Goal: Transaction & Acquisition: Purchase product/service

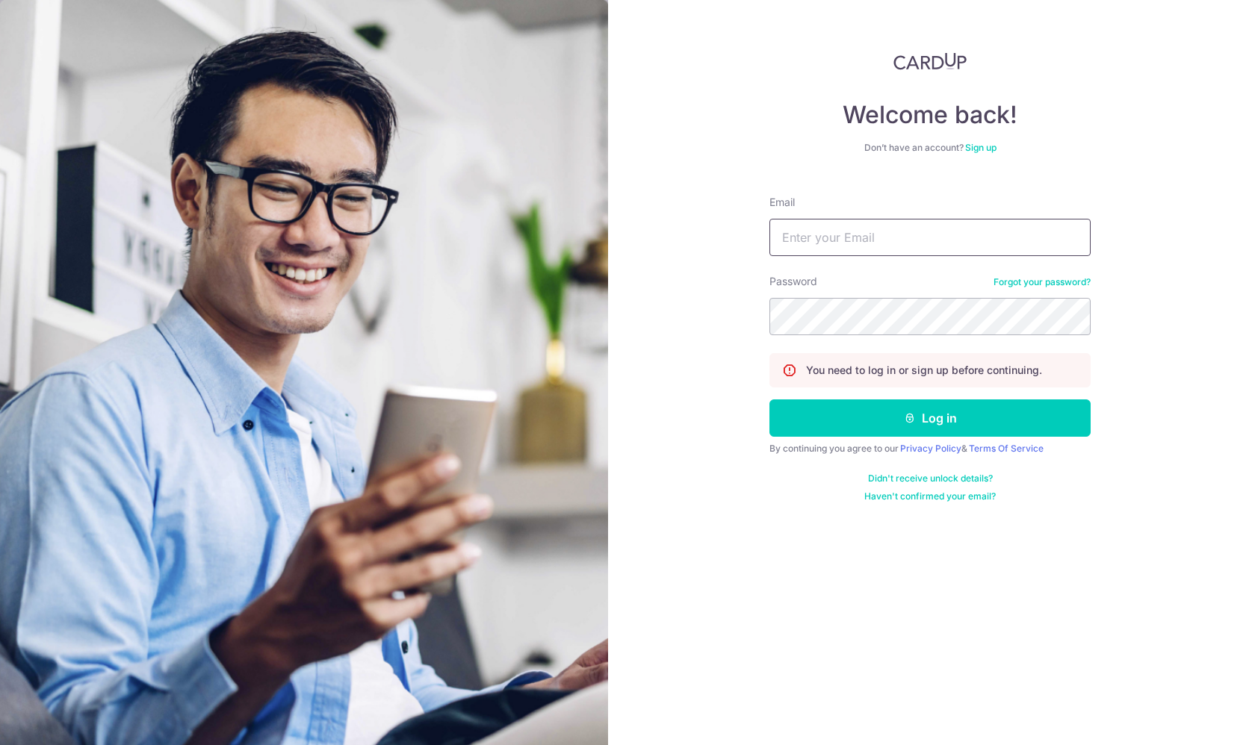
click at [983, 234] on input "Email" at bounding box center [929, 237] width 321 height 37
type input "[EMAIL_ADDRESS][DOMAIN_NAME]"
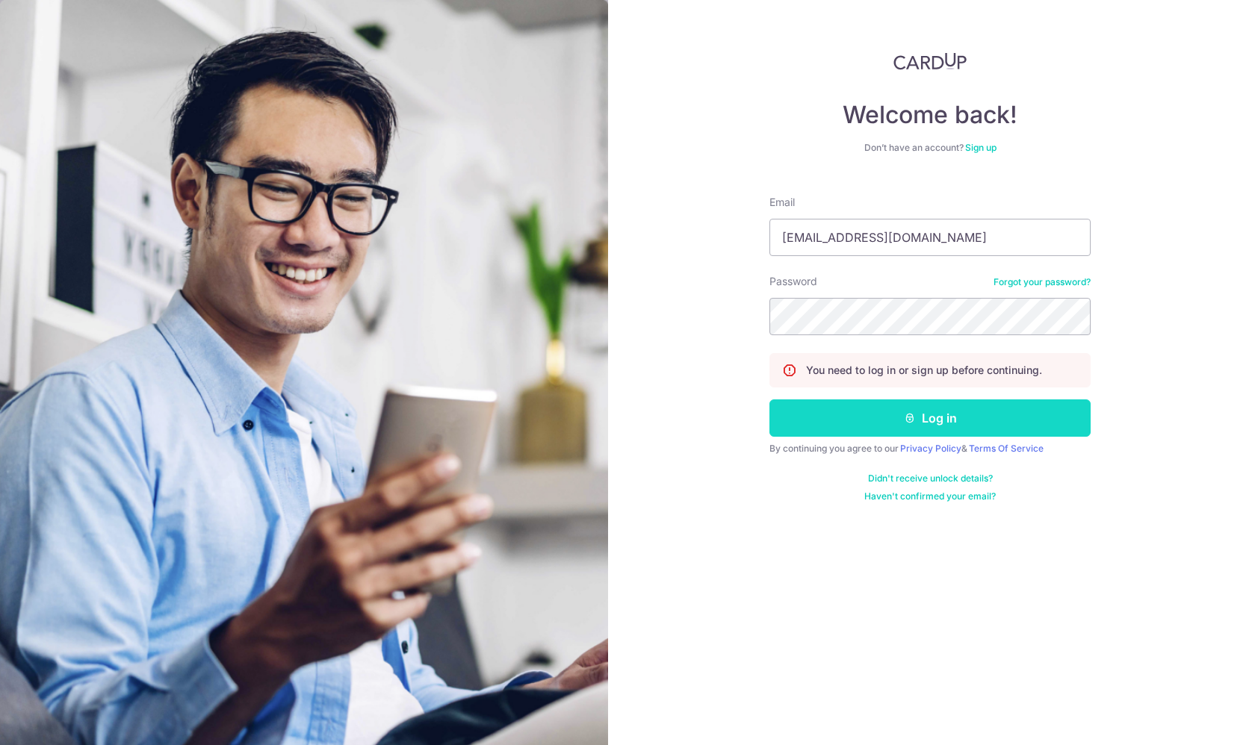
click at [960, 425] on button "Log in" at bounding box center [929, 418] width 321 height 37
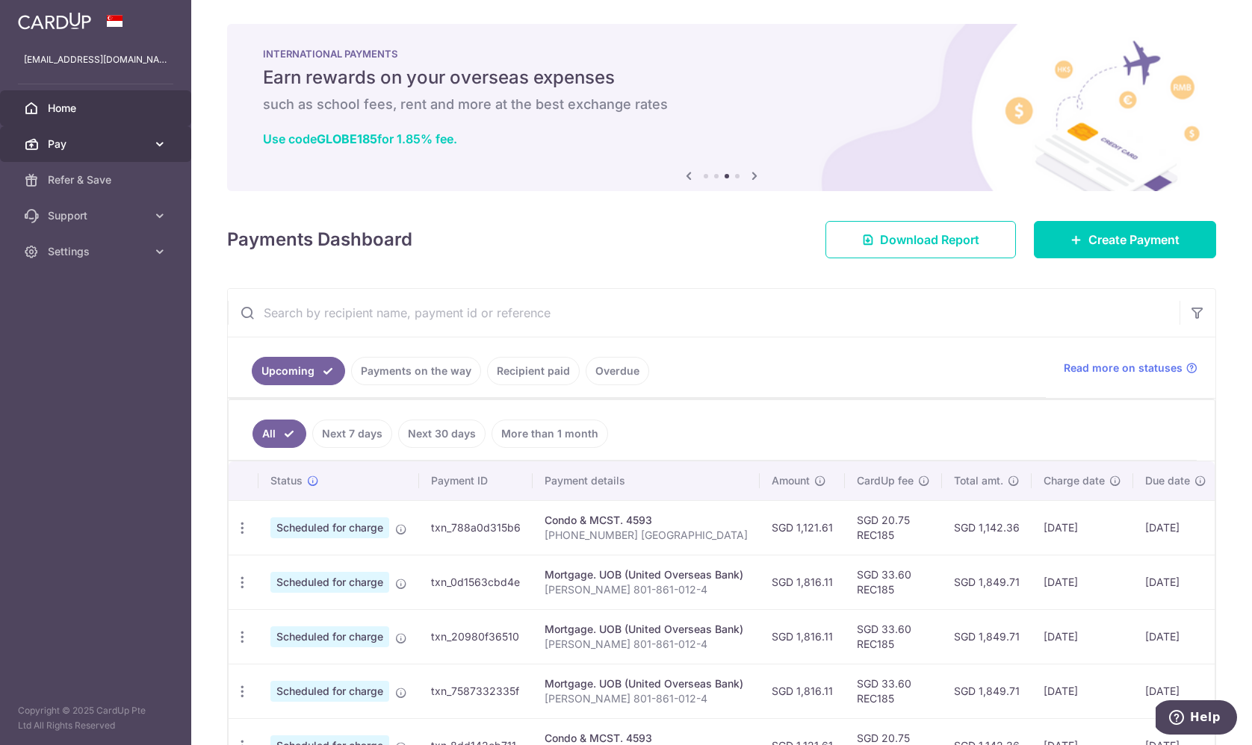
click at [102, 137] on span "Pay" at bounding box center [97, 144] width 99 height 15
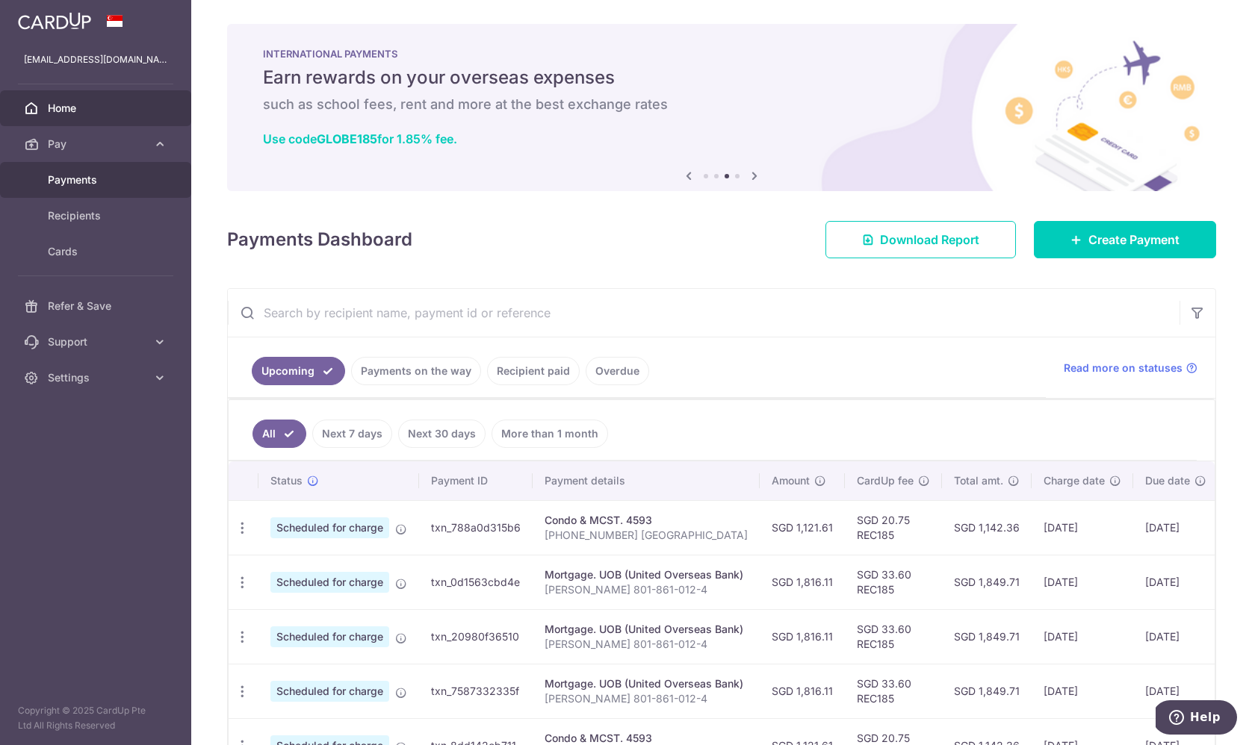
click at [94, 190] on link "Payments" at bounding box center [95, 180] width 191 height 36
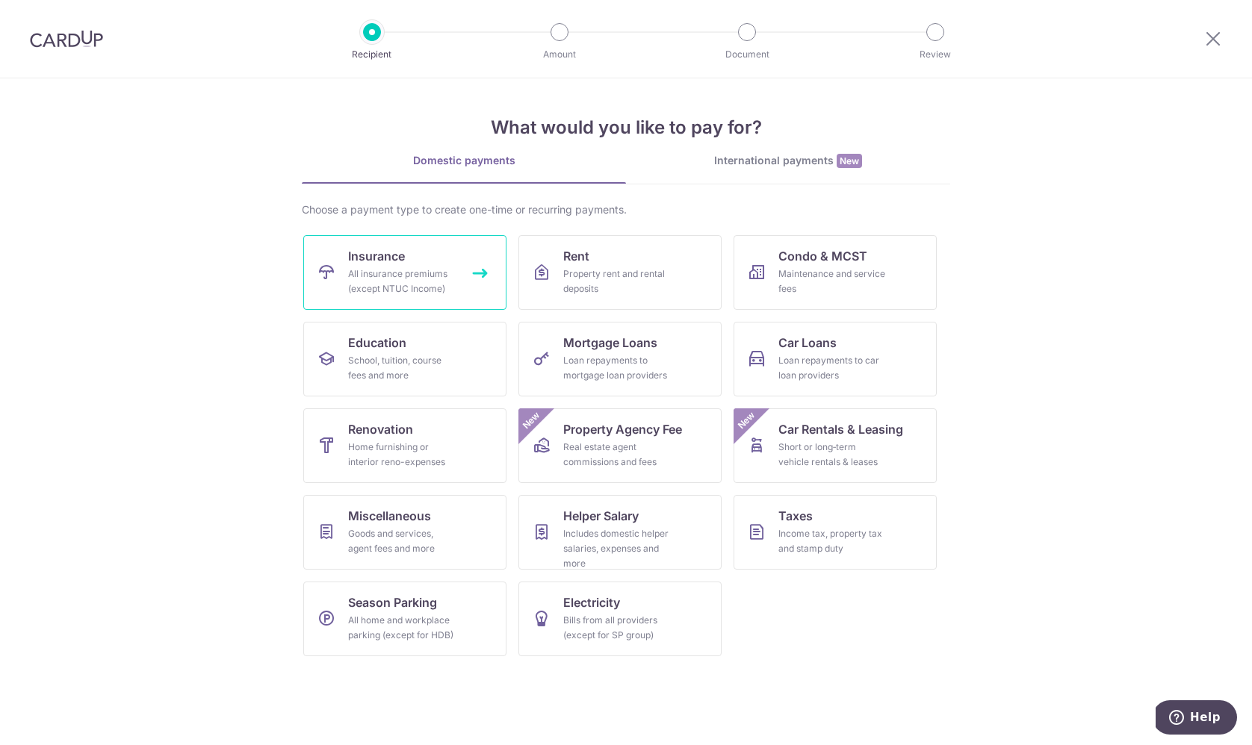
click at [436, 266] on link "Insurance All insurance premiums (except NTUC Income)" at bounding box center [404, 272] width 203 height 75
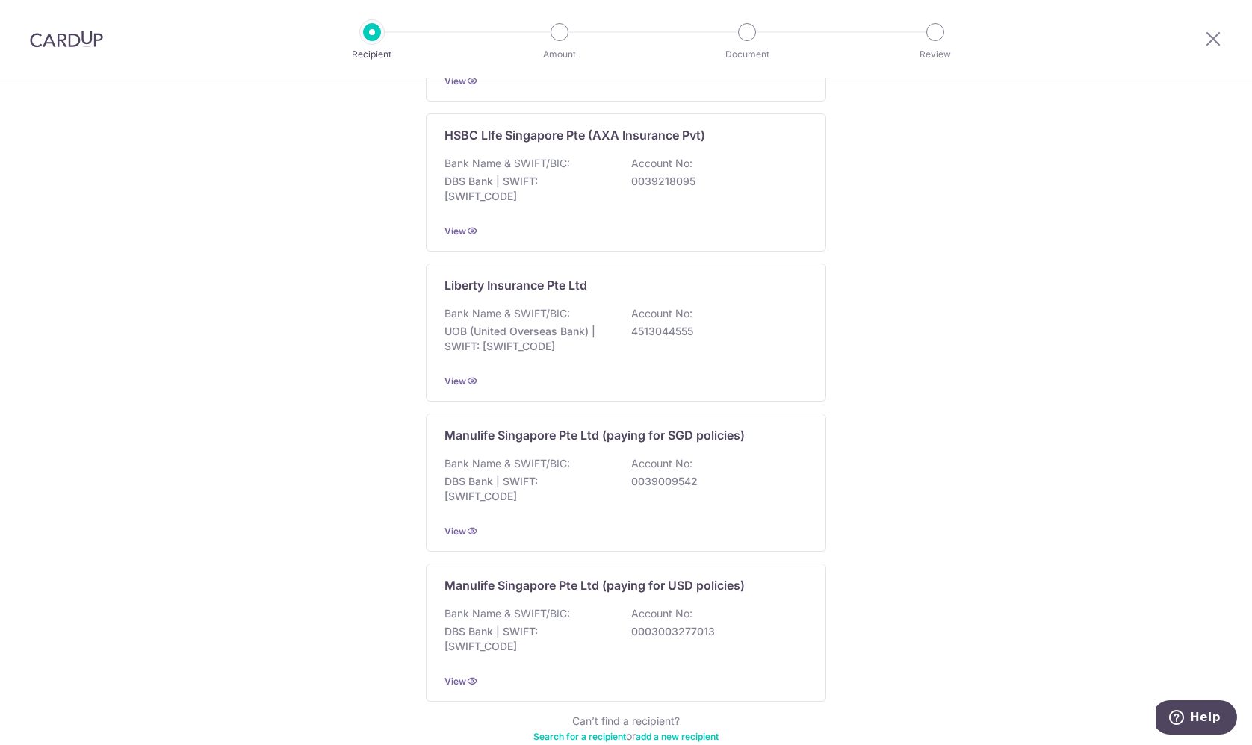
scroll to position [1294, 0]
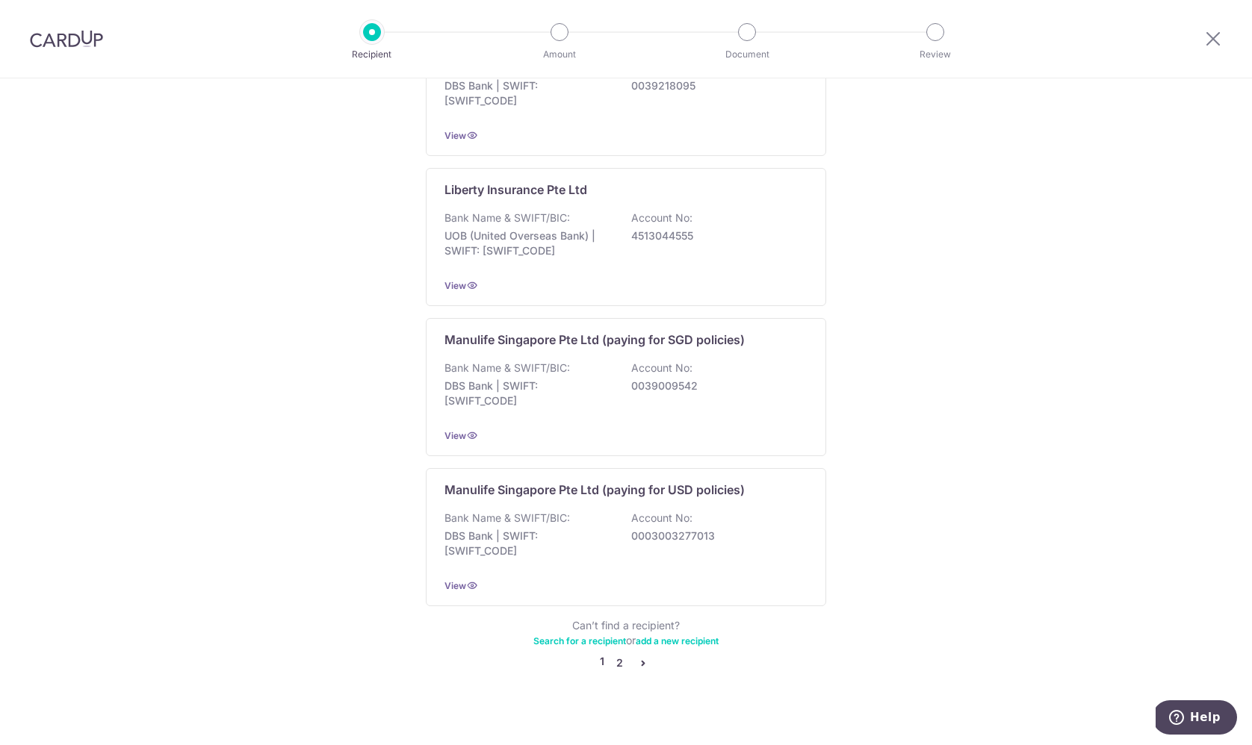
click at [615, 654] on link "2" at bounding box center [619, 663] width 18 height 18
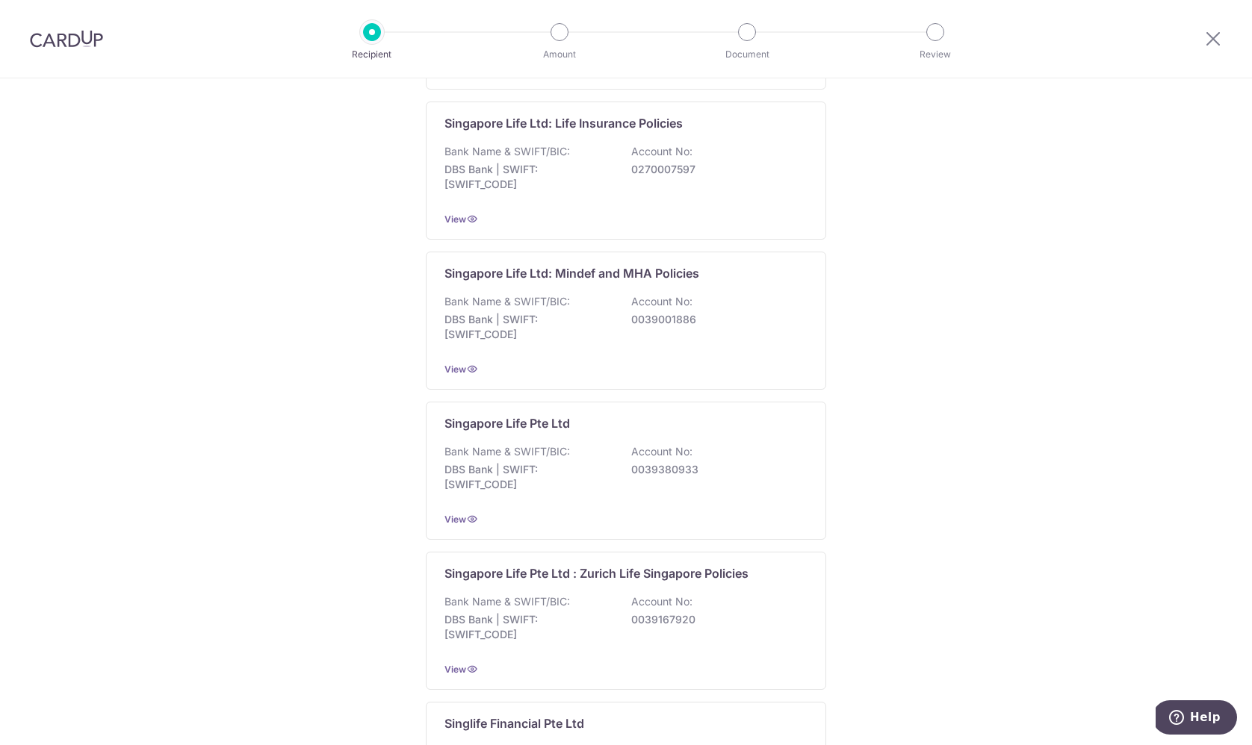
scroll to position [0, 0]
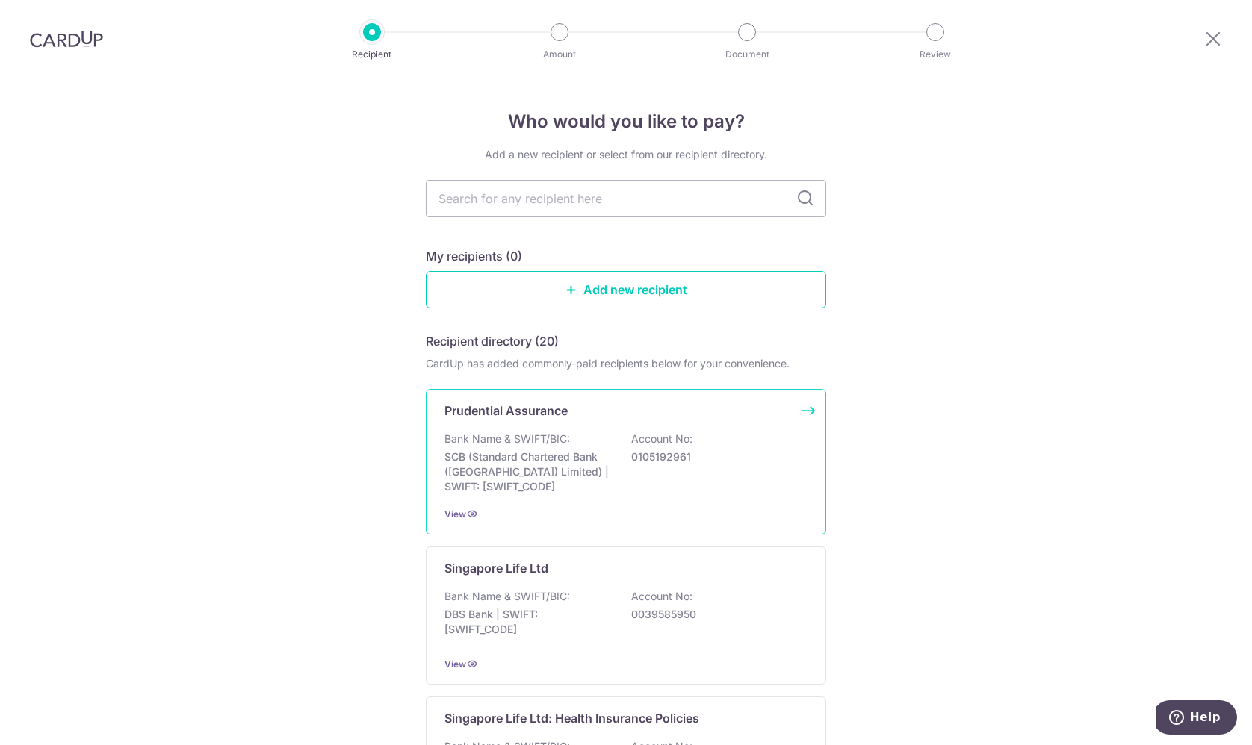
click at [733, 464] on p "0105192961" at bounding box center [714, 457] width 167 height 15
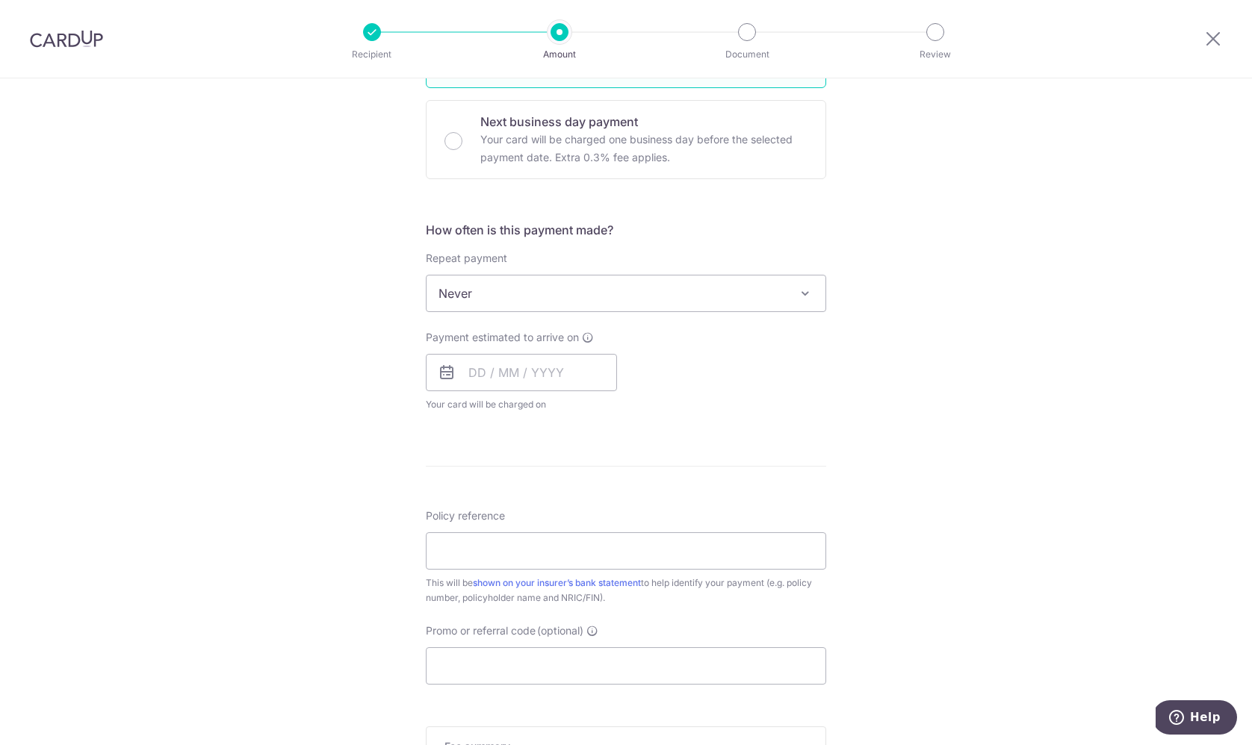
scroll to position [358, 0]
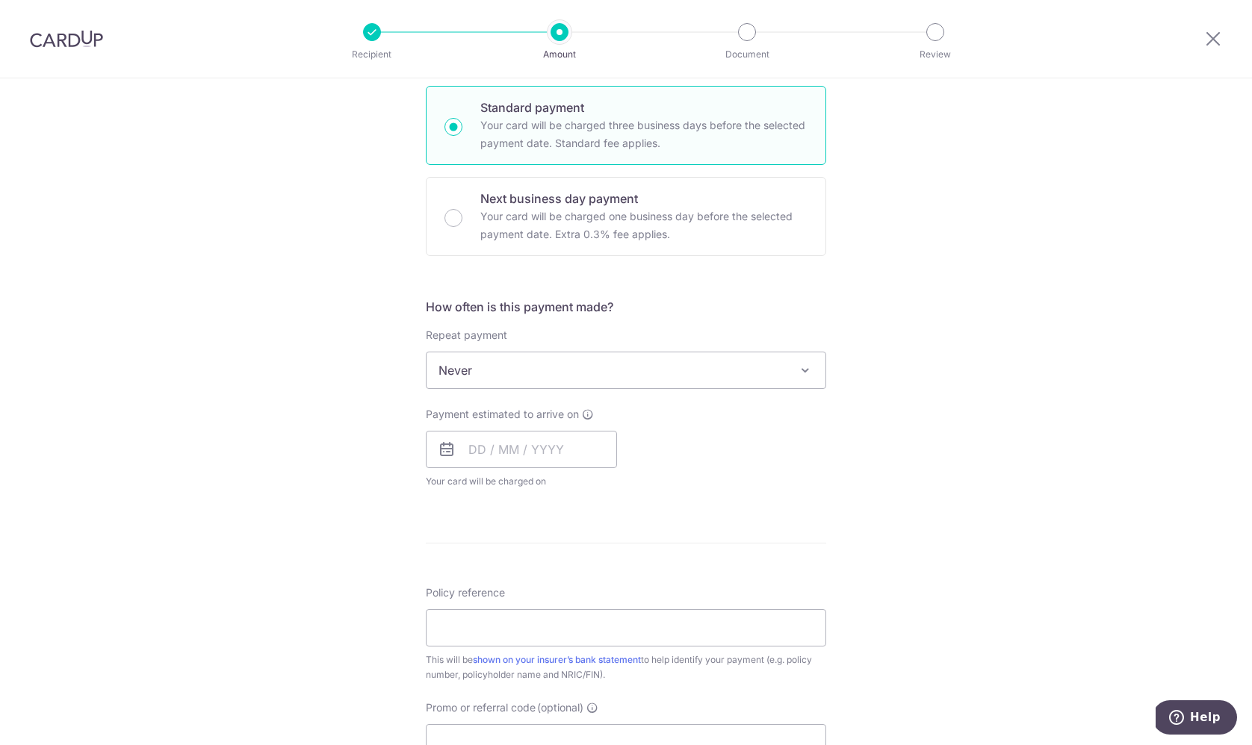
click at [859, 450] on div "Tell us more about your payment Enter payment amount SGD Select Card Select opt…" at bounding box center [626, 395] width 1252 height 1351
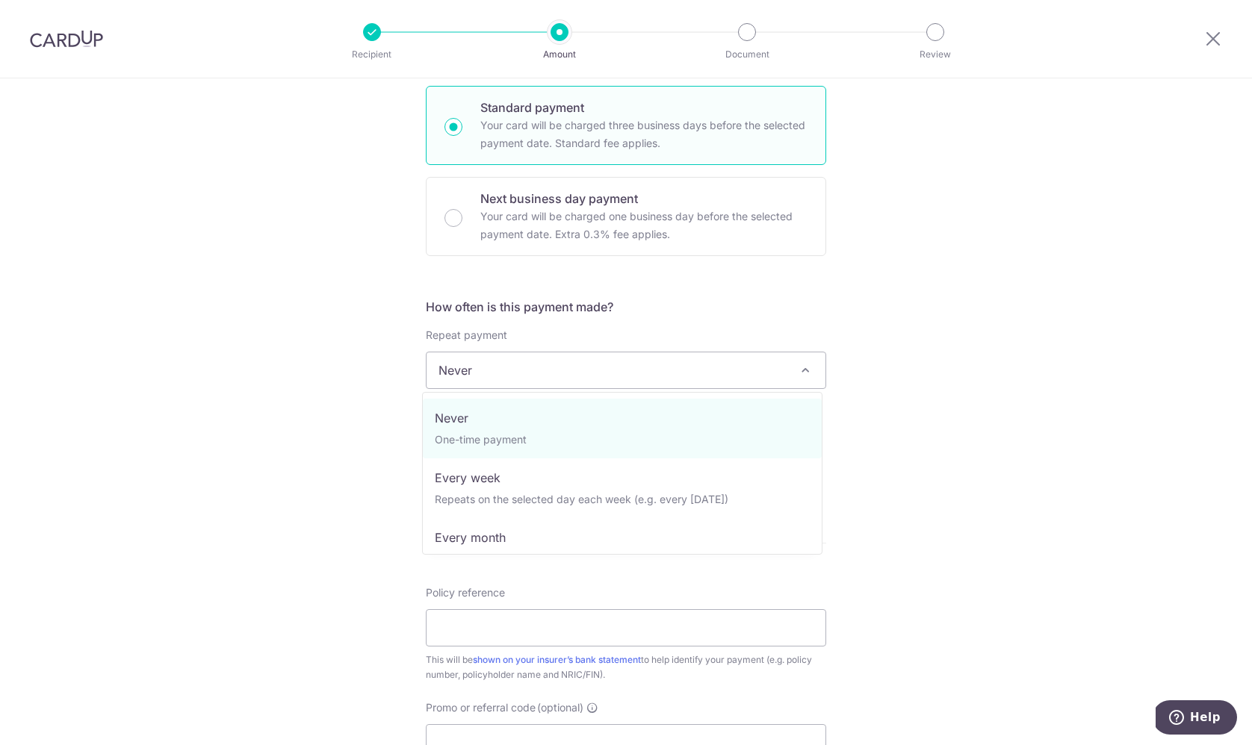
click at [724, 373] on span "Never" at bounding box center [625, 370] width 399 height 36
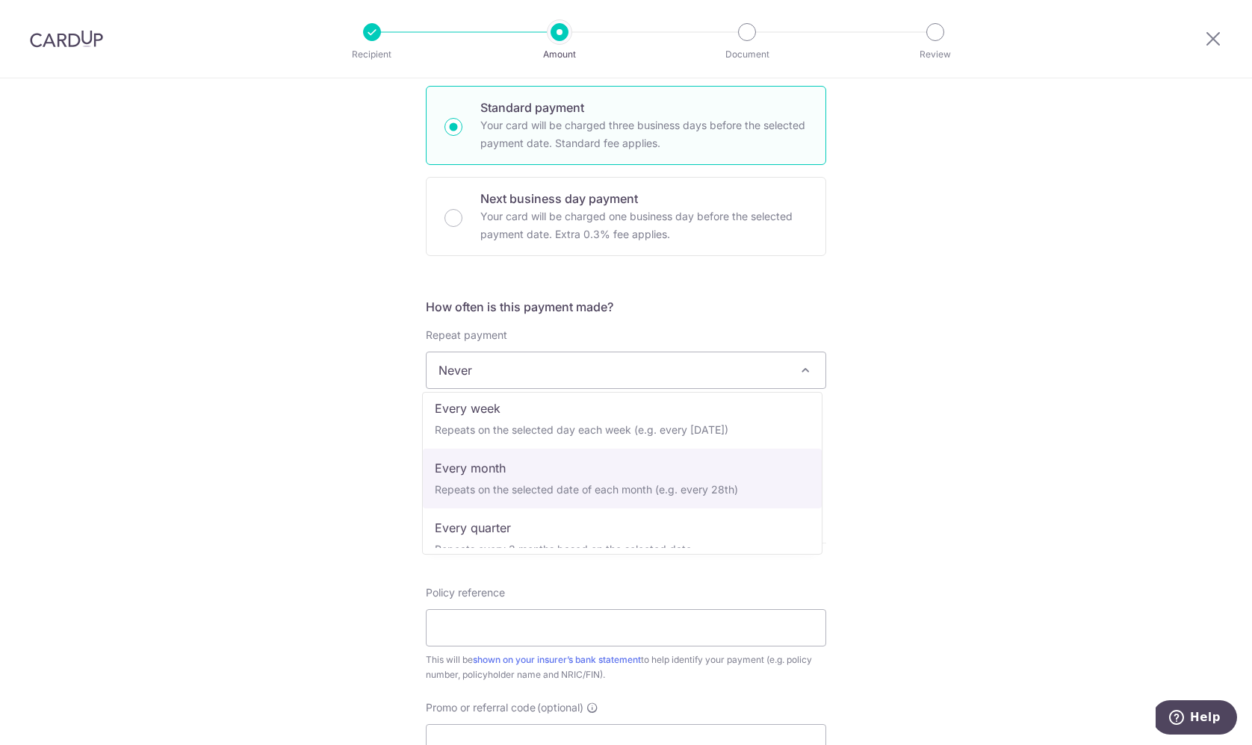
scroll to position [0, 0]
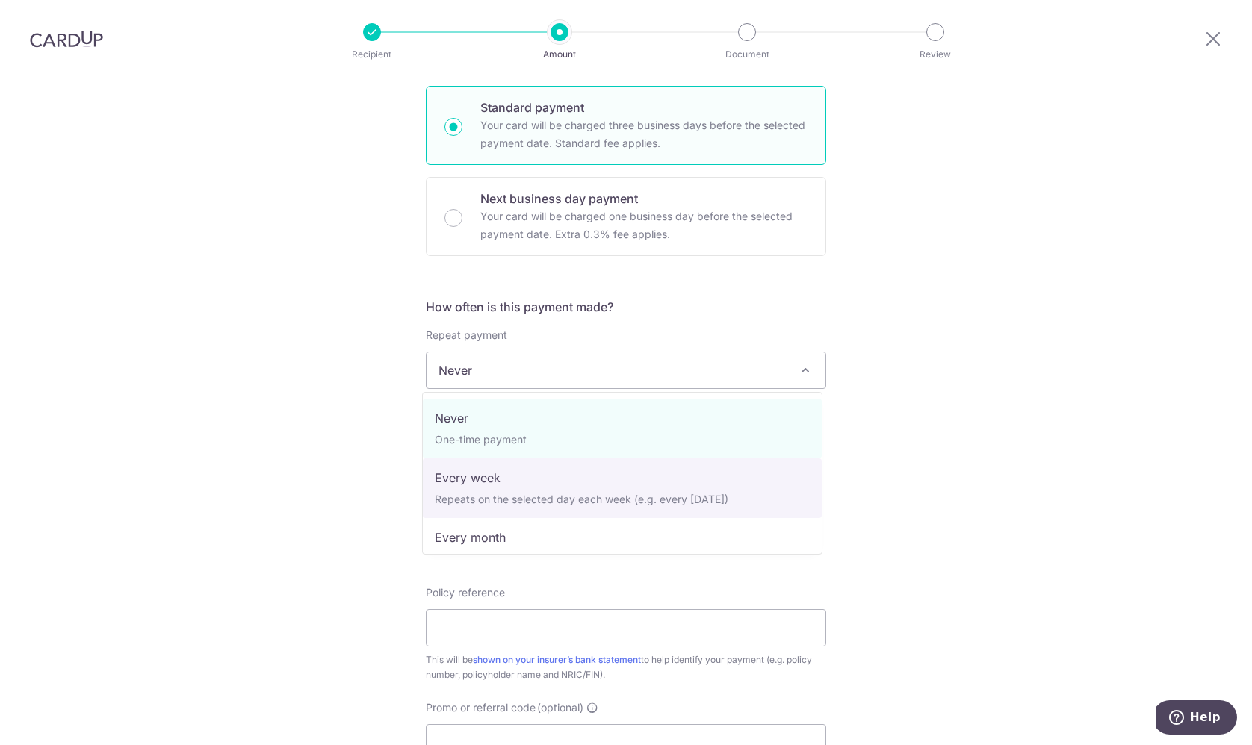
click at [1037, 344] on div "Tell us more about your payment Enter payment amount SGD Select Card Select opt…" at bounding box center [626, 395] width 1252 height 1351
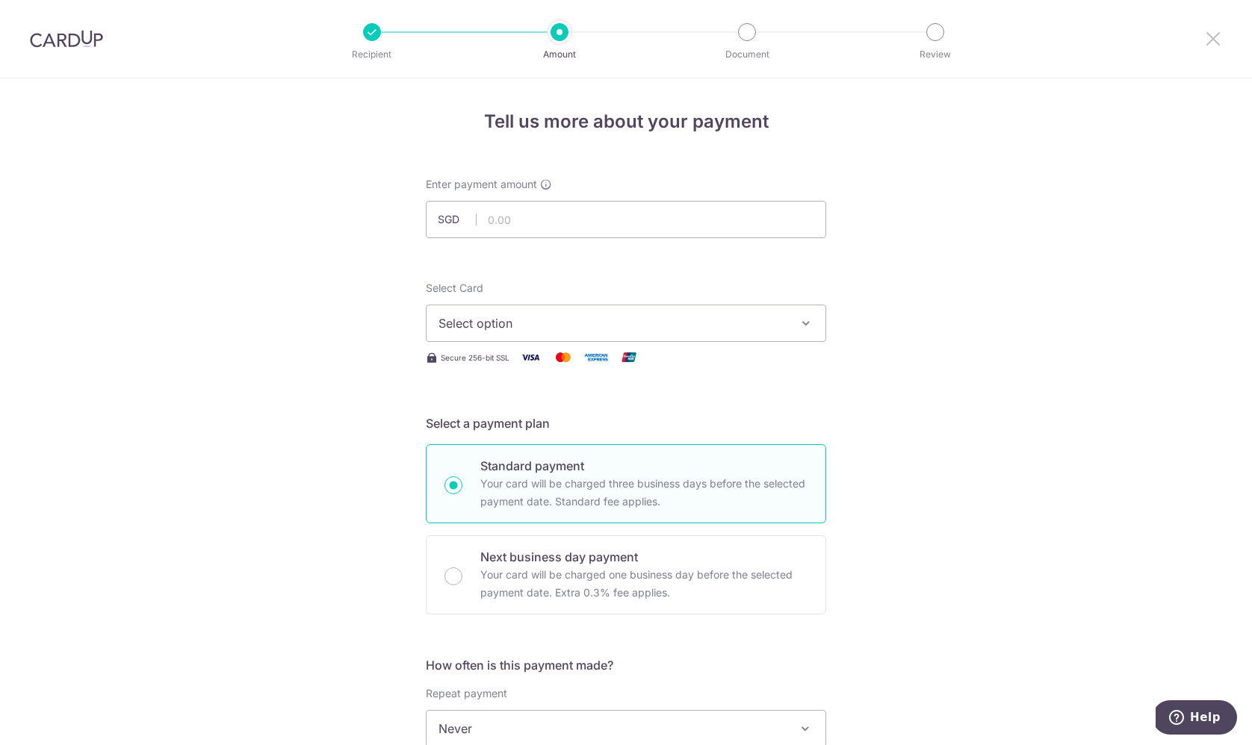
click at [1205, 37] on icon at bounding box center [1213, 38] width 18 height 19
